Goal: Transaction & Acquisition: Purchase product/service

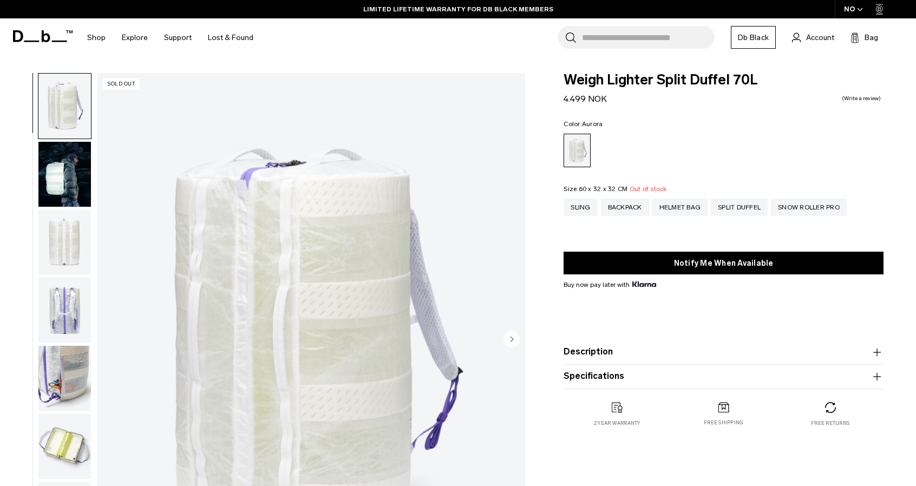
click at [78, 192] on img "button" at bounding box center [64, 174] width 53 height 65
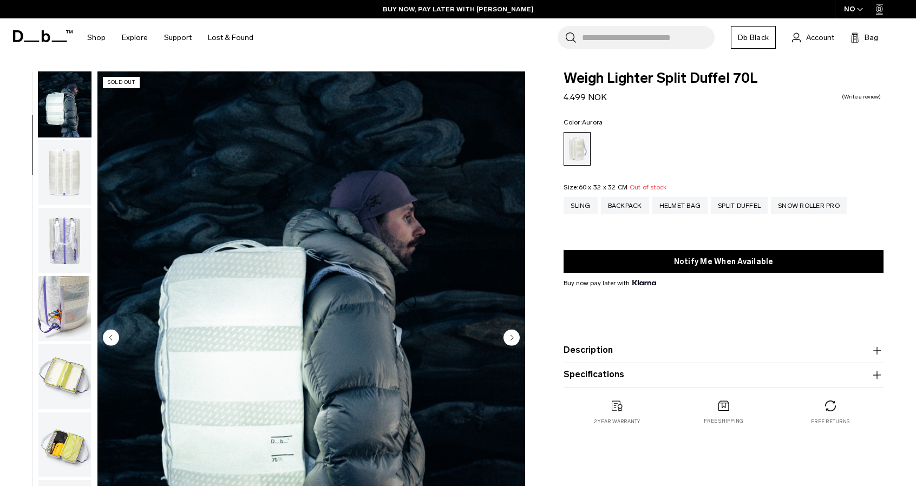
scroll to position [217, 0]
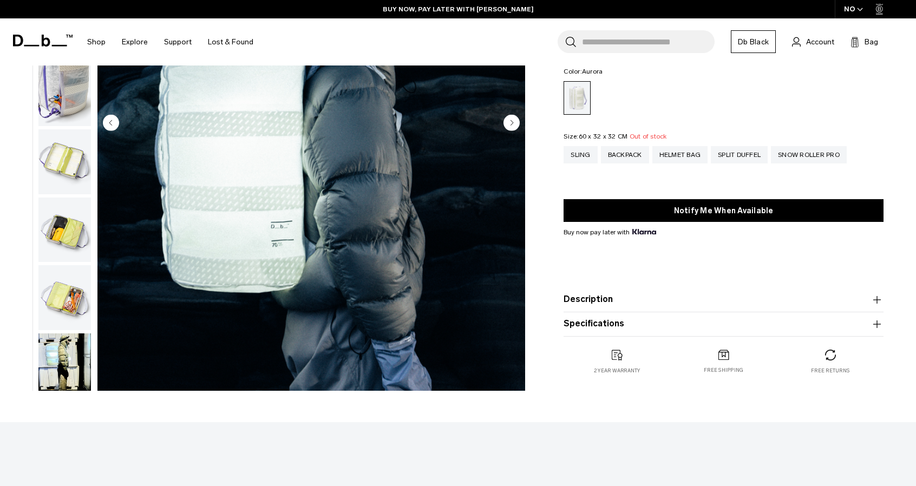
click at [78, 151] on img "button" at bounding box center [64, 161] width 53 height 65
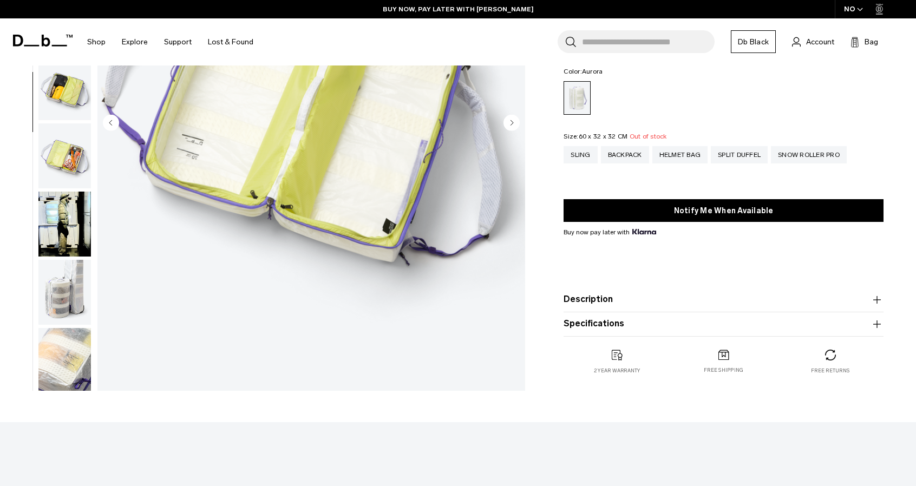
scroll to position [282, 0]
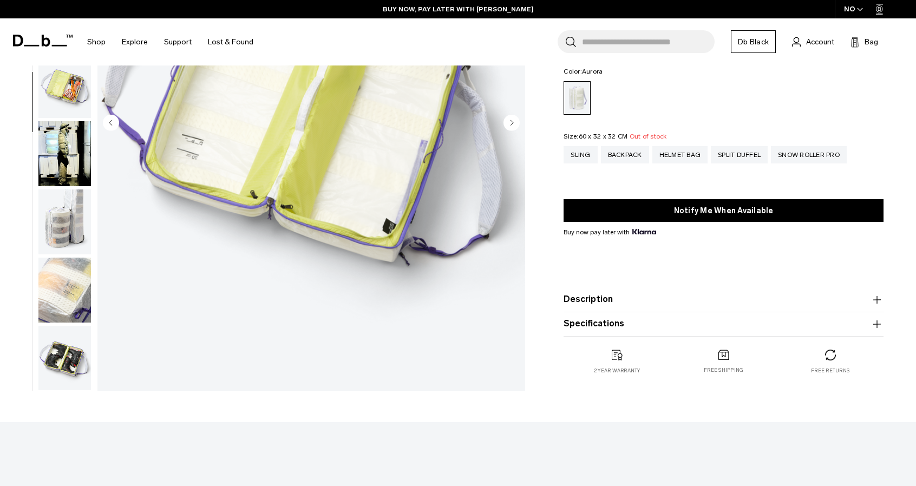
click at [62, 154] on img "button" at bounding box center [64, 153] width 53 height 65
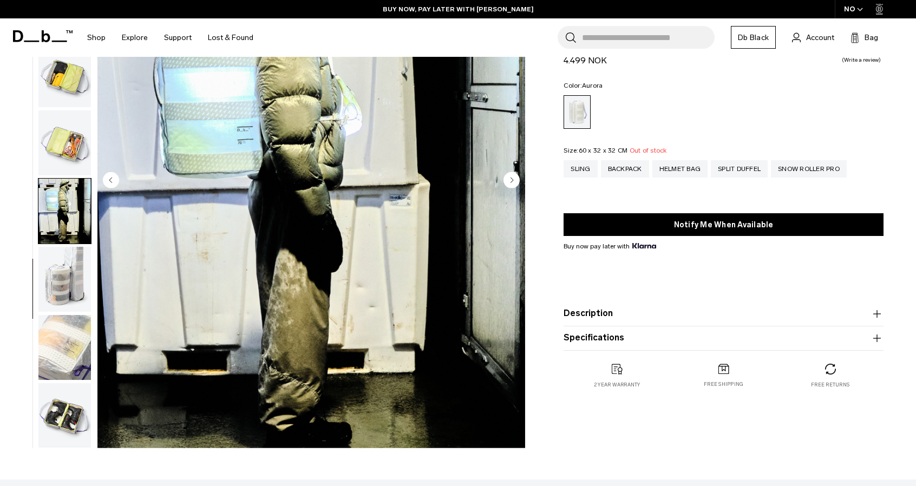
scroll to position [0, 0]
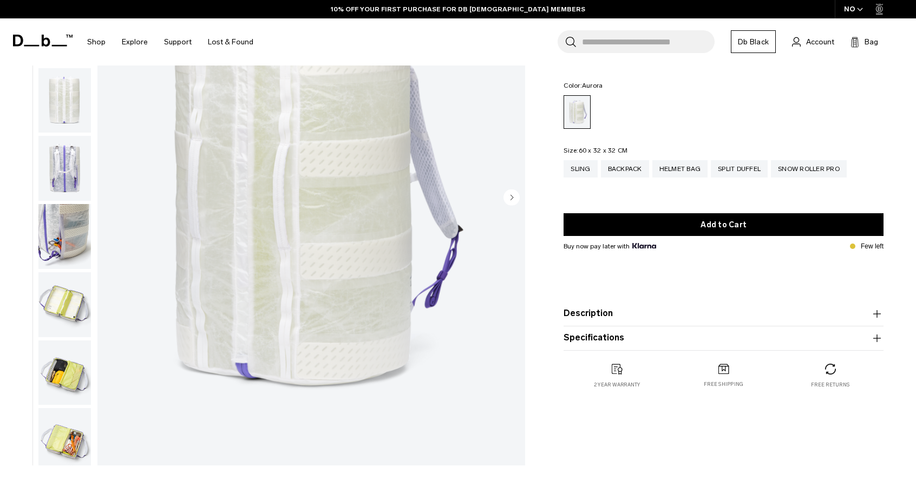
scroll to position [108, 0]
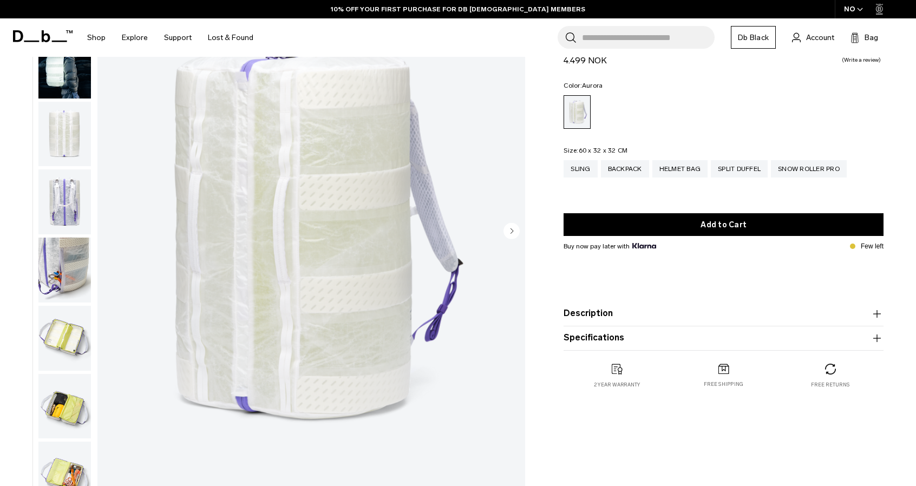
click at [79, 197] on img "button" at bounding box center [64, 201] width 53 height 65
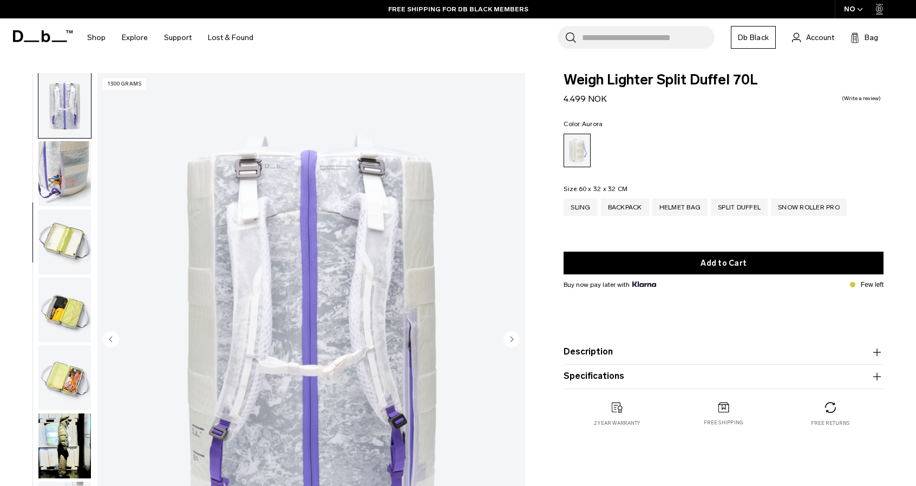
scroll to position [162, 0]
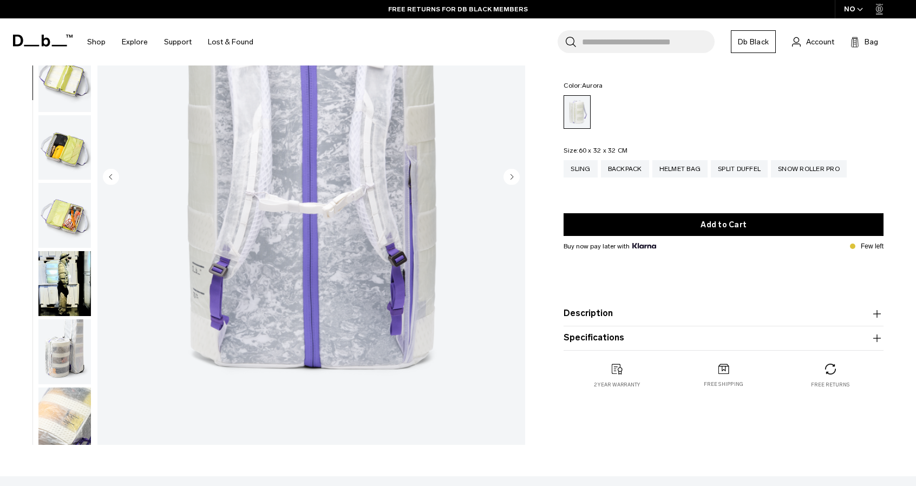
click at [60, 347] on img "button" at bounding box center [64, 351] width 53 height 65
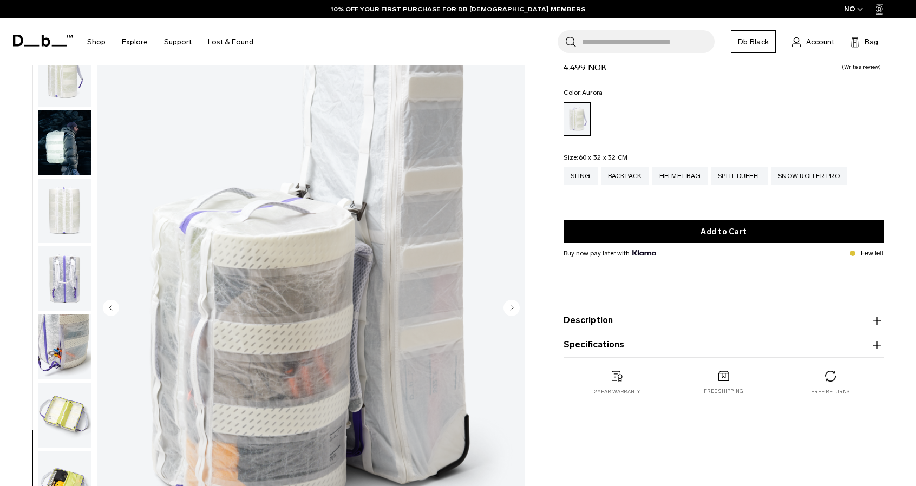
scroll to position [0, 0]
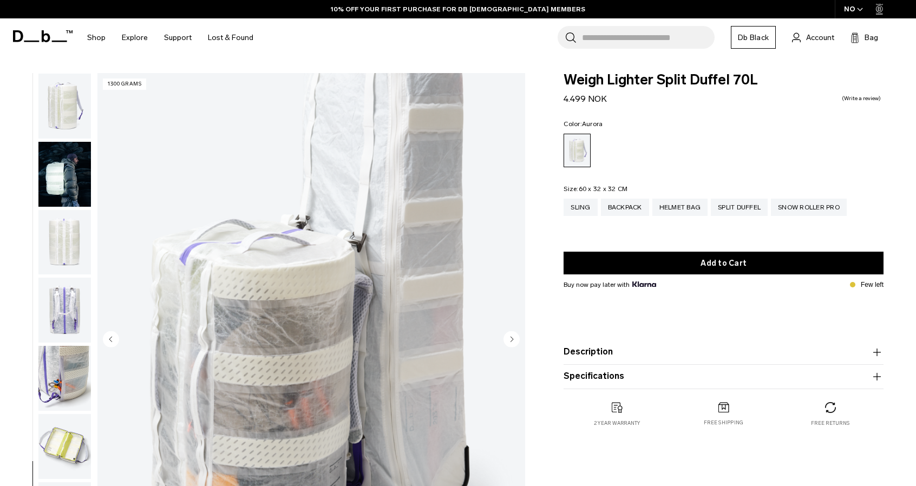
click at [67, 247] on img "button" at bounding box center [64, 242] width 53 height 65
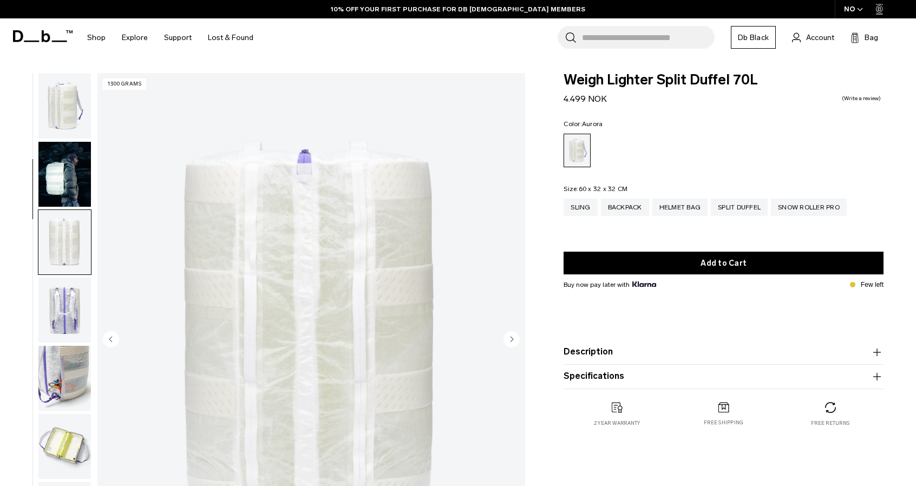
click at [60, 165] on img "button" at bounding box center [64, 174] width 53 height 65
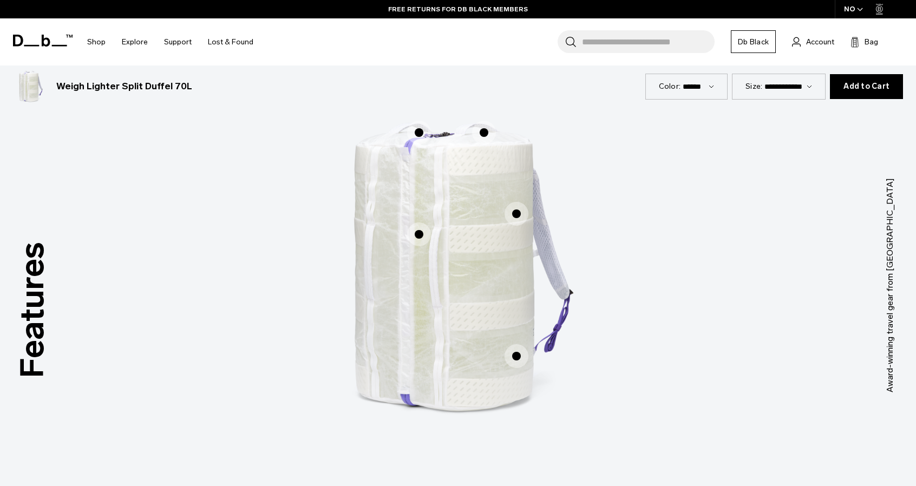
scroll to position [541, 0]
